Goal: Find specific page/section: Find specific page/section

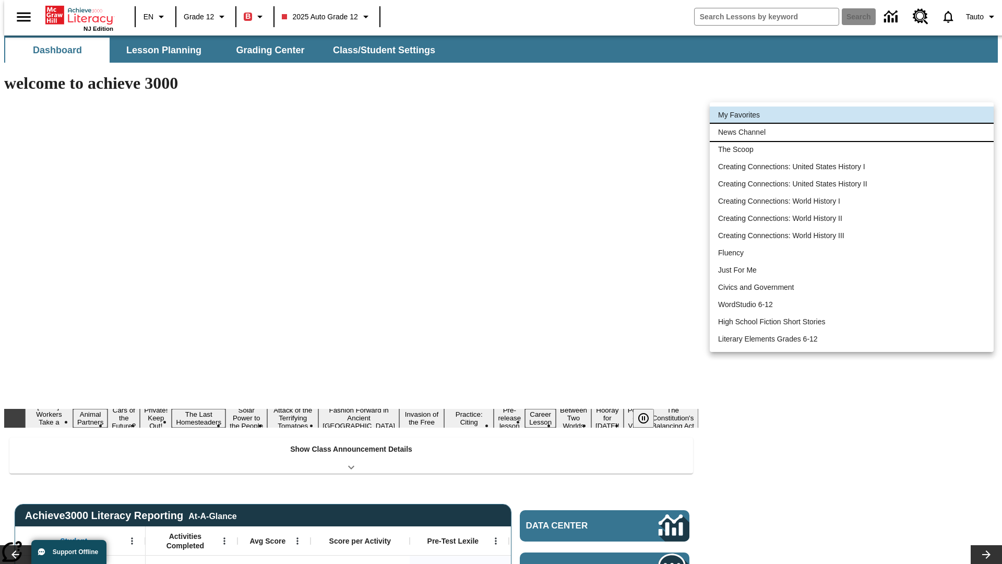
click at [852, 132] on li "News Channel" at bounding box center [852, 132] width 284 height 17
type input "120"
